Goal: Obtain resource: Download file/media

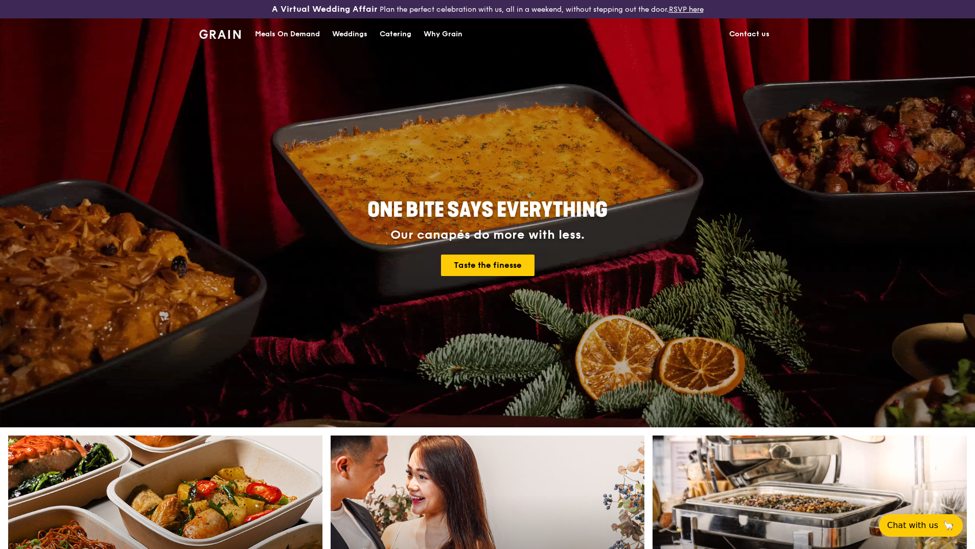
click at [747, 33] on link "Contact us" at bounding box center [749, 34] width 53 height 31
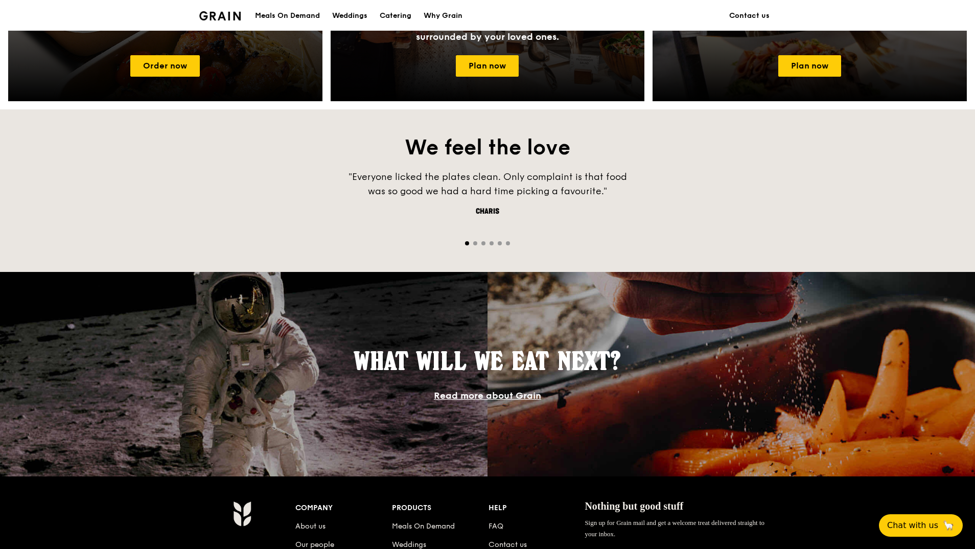
scroll to position [632, 0]
click at [398, 16] on body "A Virtual Wedding Affair Plan the perfect celebration with us, all in a weekend…" at bounding box center [488, 73] width 977 height 1411
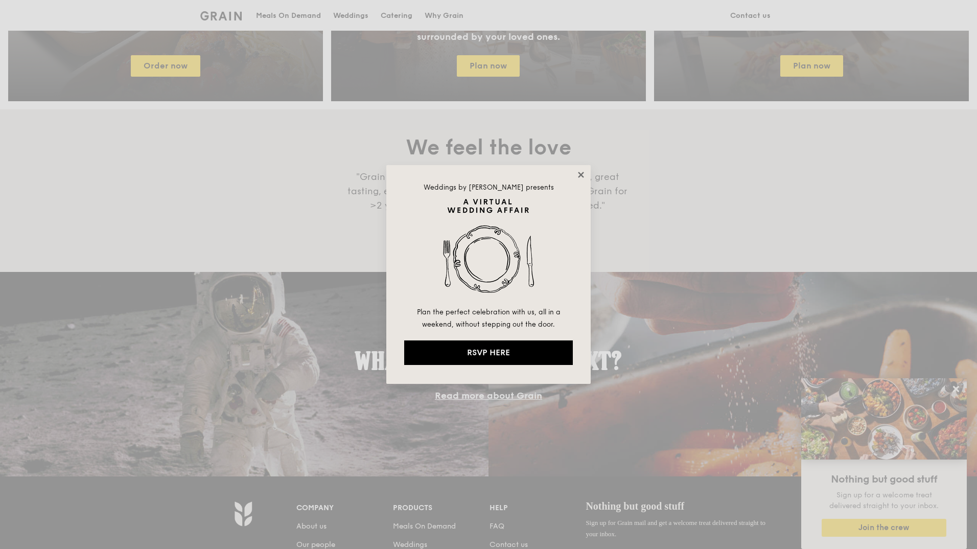
click at [581, 174] on icon at bounding box center [581, 175] width 6 height 6
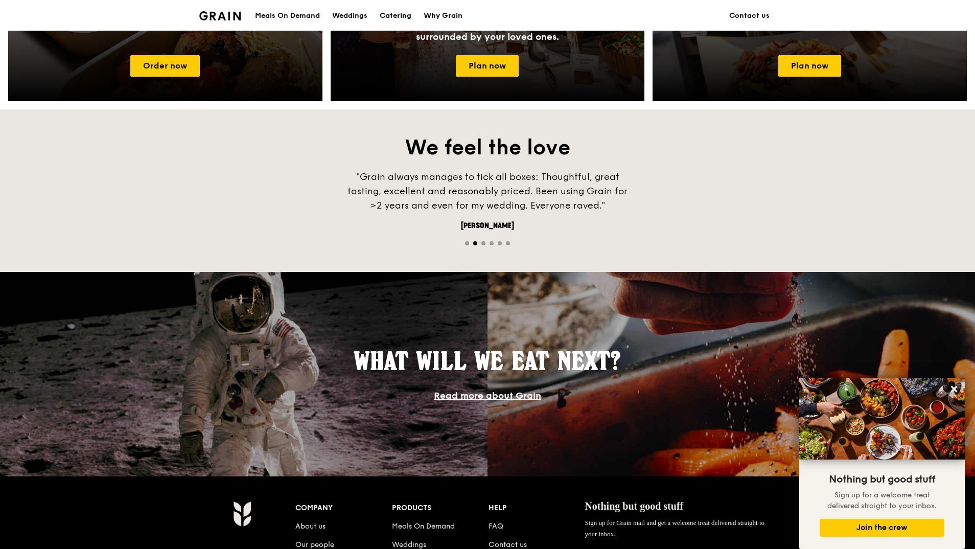
click at [394, 19] on div "Catering" at bounding box center [396, 16] width 32 height 31
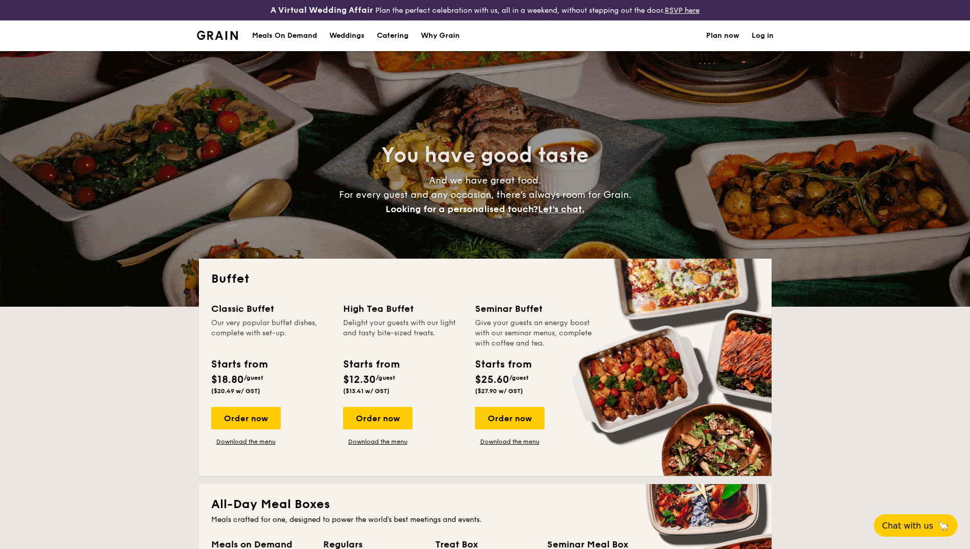
select select
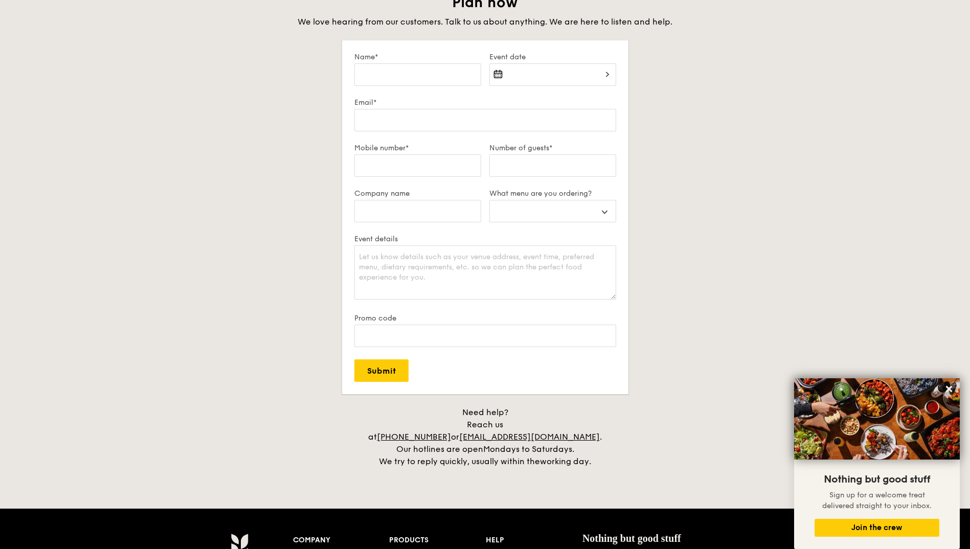
scroll to position [1781, 0]
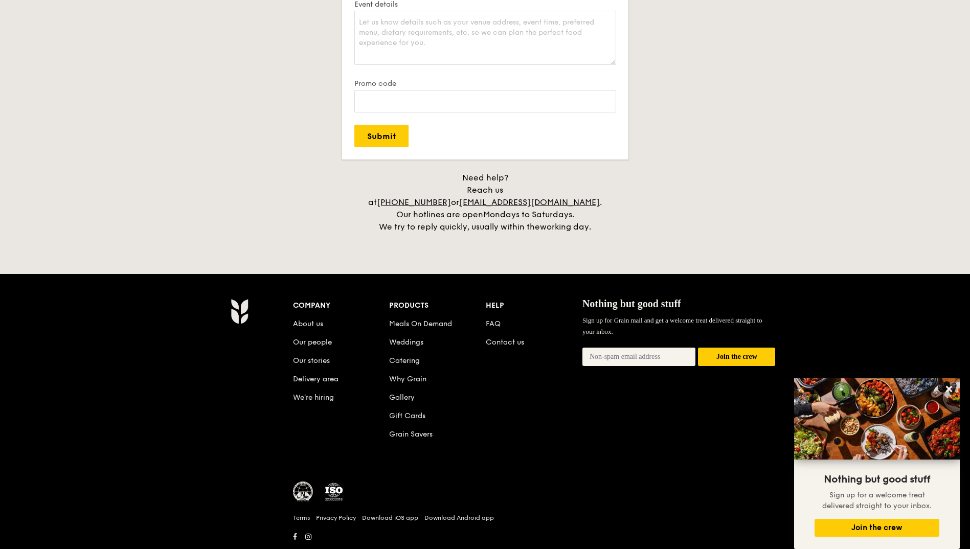
scroll to position [2037, 0]
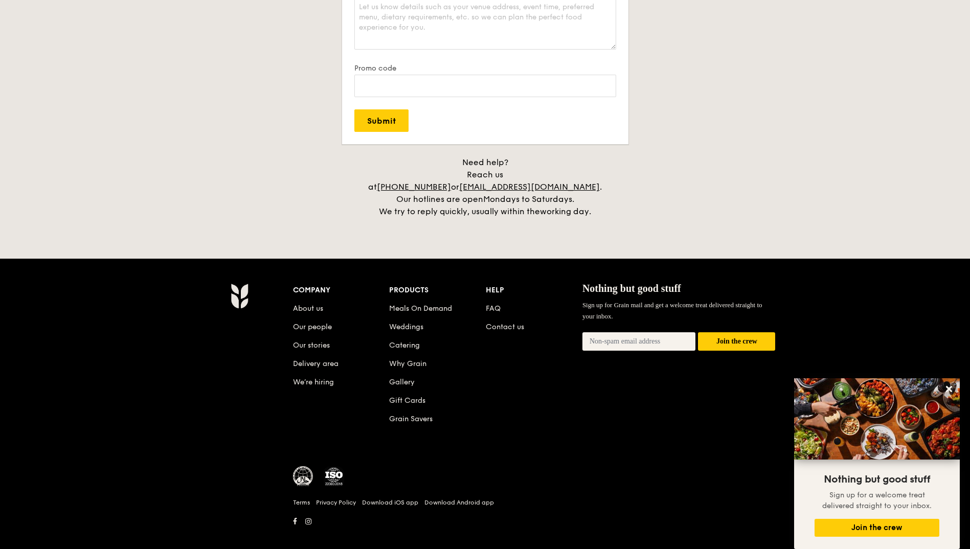
drag, startPoint x: 291, startPoint y: 276, endPoint x: 342, endPoint y: 277, distance: 50.6
click at [342, 283] on div "Company About us Our people Our stories Delivery area We’re hiring Products Mea…" at bounding box center [534, 405] width 491 height 245
click at [339, 283] on div "Company" at bounding box center [341, 290] width 97 height 14
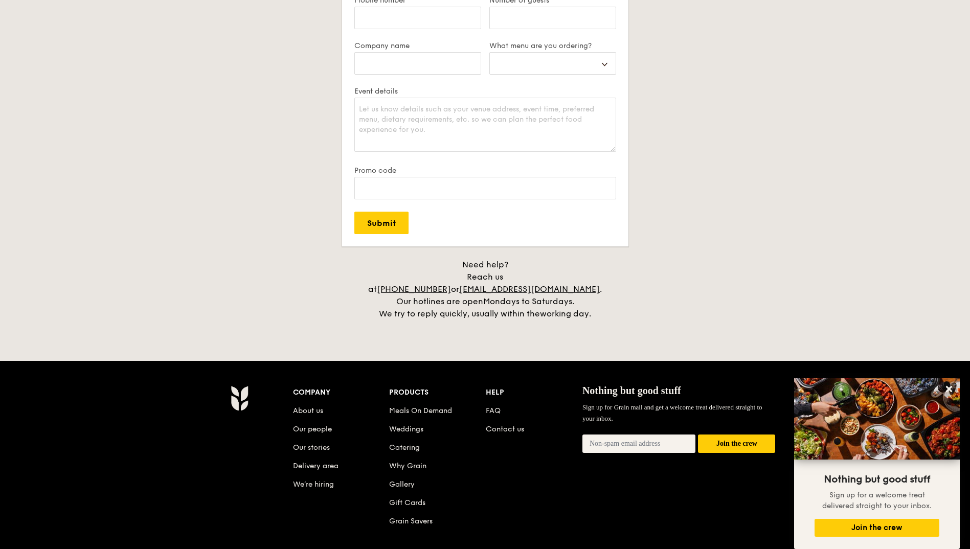
scroll to position [1883, 0]
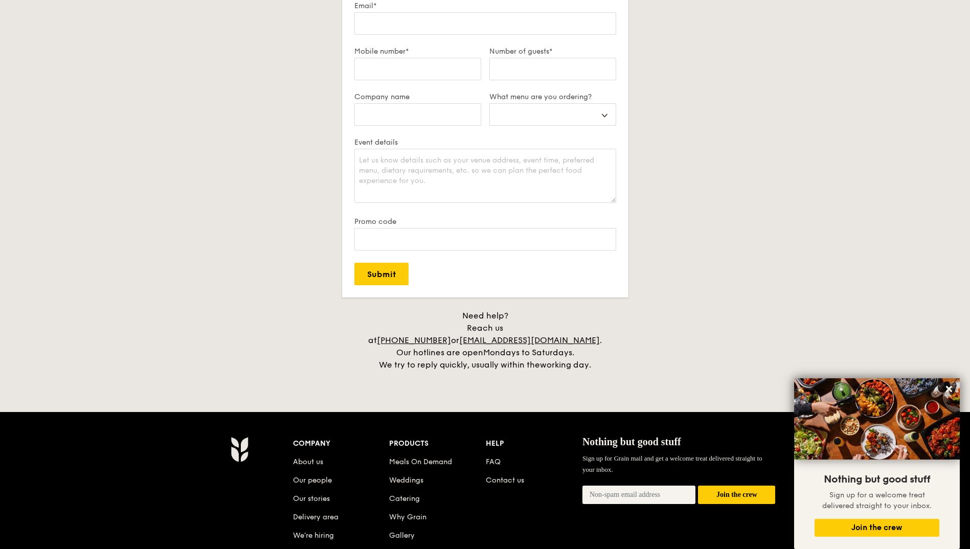
click at [225, 308] on div "Plan now We love hearing from our customers. Talk to us about anything. We are …" at bounding box center [485, 134] width 573 height 474
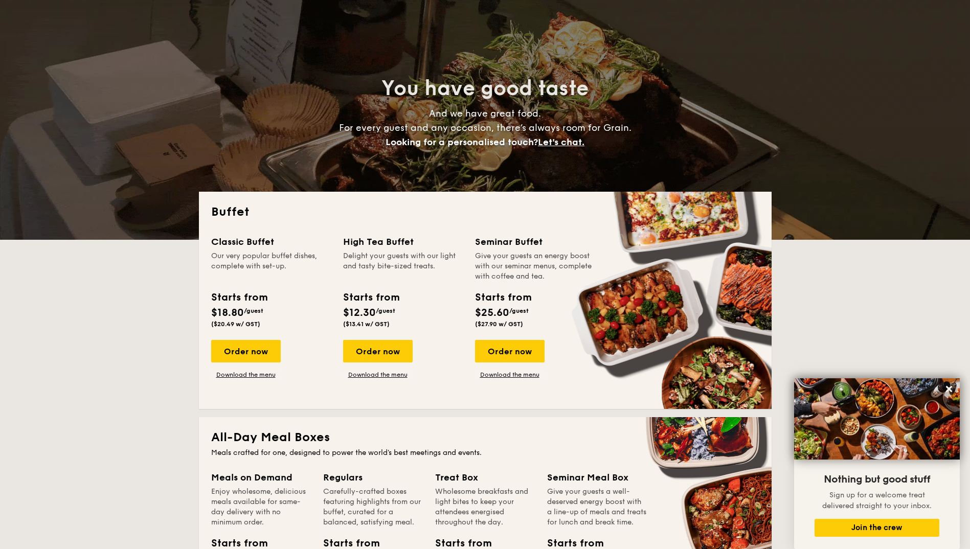
scroll to position [0, 0]
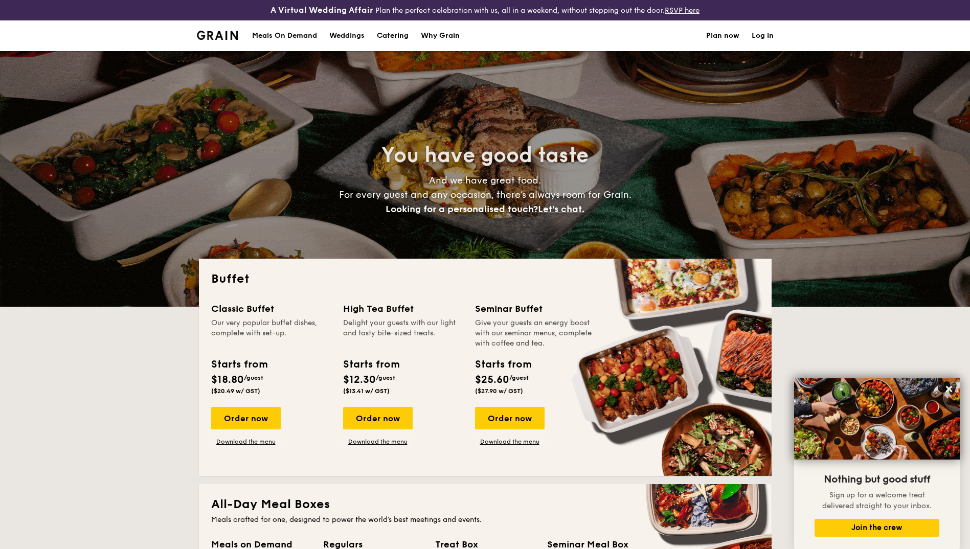
drag, startPoint x: 133, startPoint y: 326, endPoint x: 127, endPoint y: 381, distance: 55.6
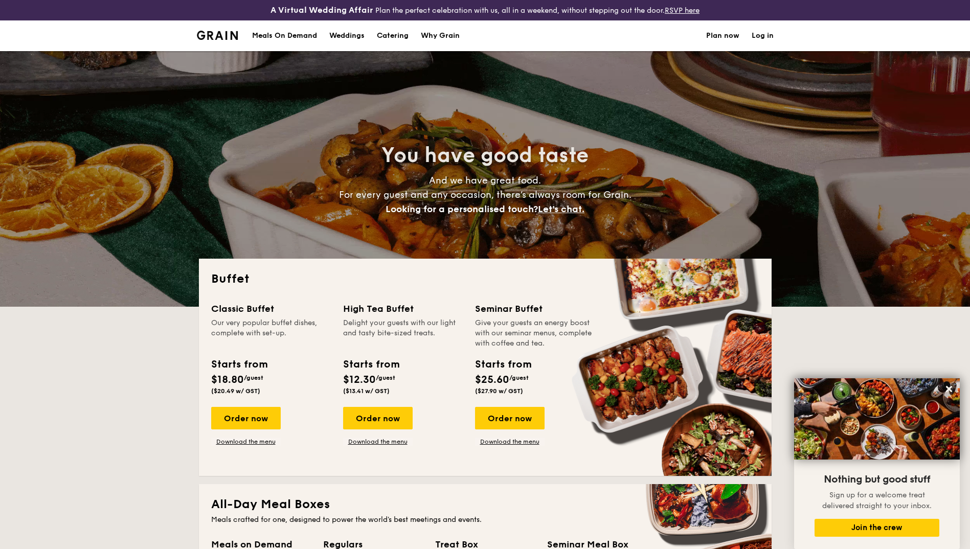
click at [255, 440] on link "Download the menu" at bounding box center [246, 442] width 70 height 8
